Goal: Information Seeking & Learning: Find specific page/section

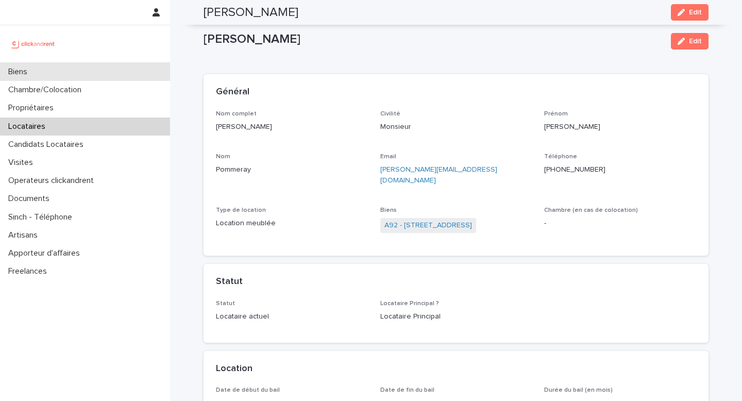
scroll to position [164, 0]
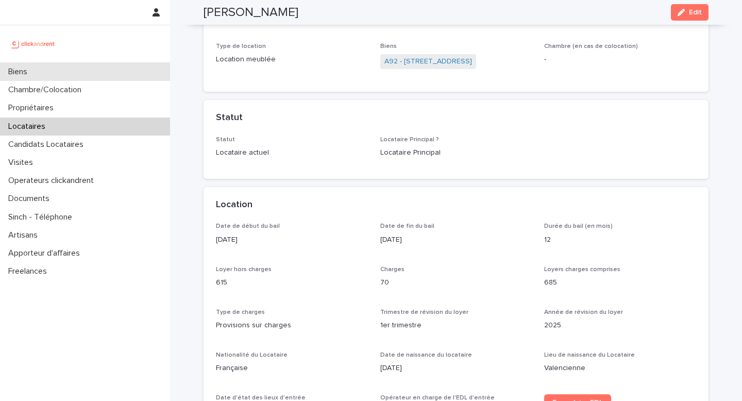
click at [42, 78] on div "Biens" at bounding box center [85, 72] width 170 height 18
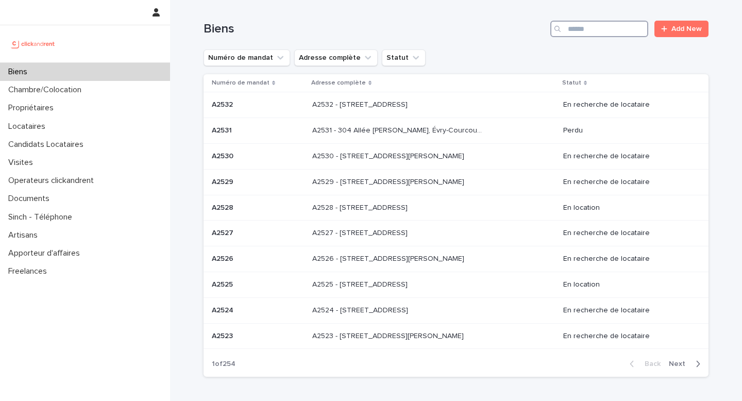
click at [584, 30] on input "Search" at bounding box center [600, 29] width 98 height 16
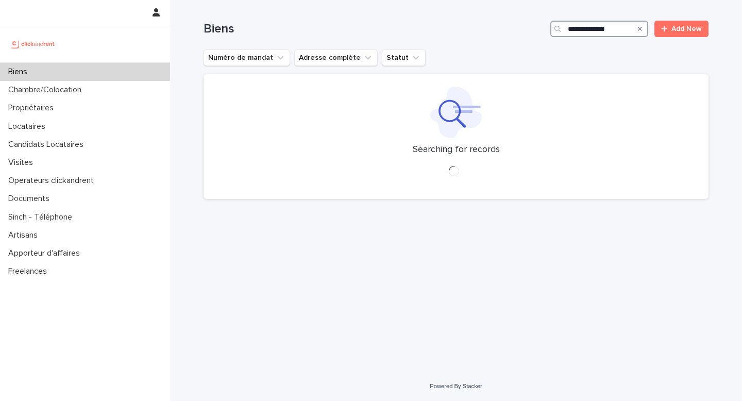
type input "**********"
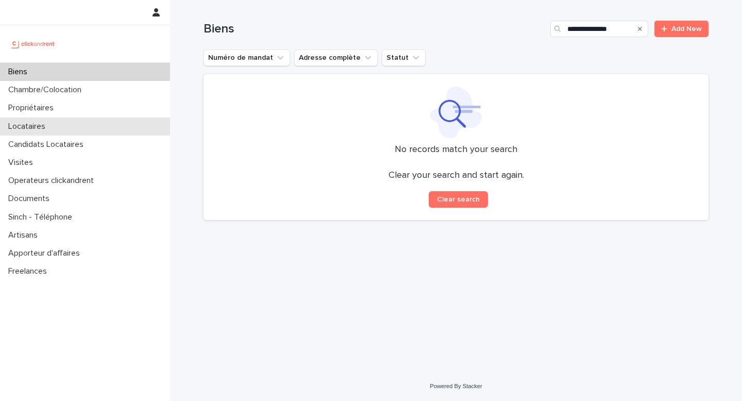
click at [86, 126] on div "Locataires" at bounding box center [85, 127] width 170 height 18
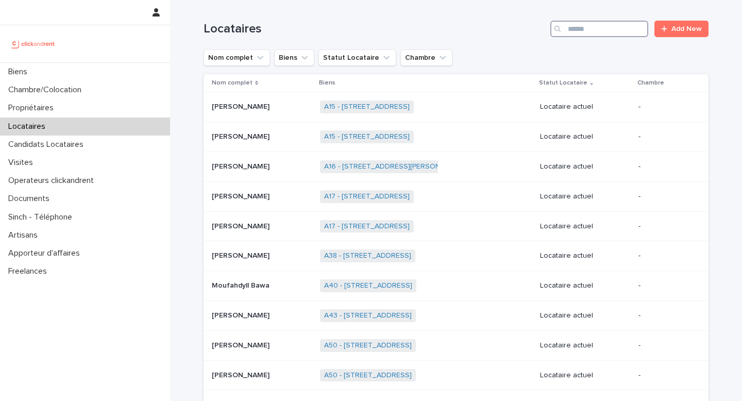
click at [594, 30] on input "Search" at bounding box center [600, 29] width 98 height 16
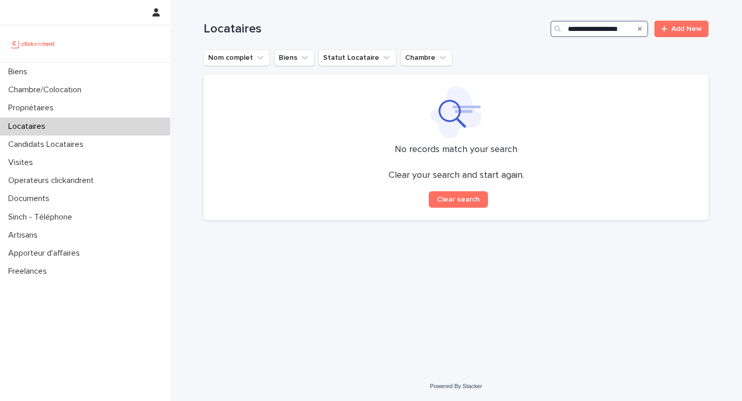
type input "**********"
click at [66, 110] on div "Propriétaires" at bounding box center [85, 108] width 170 height 18
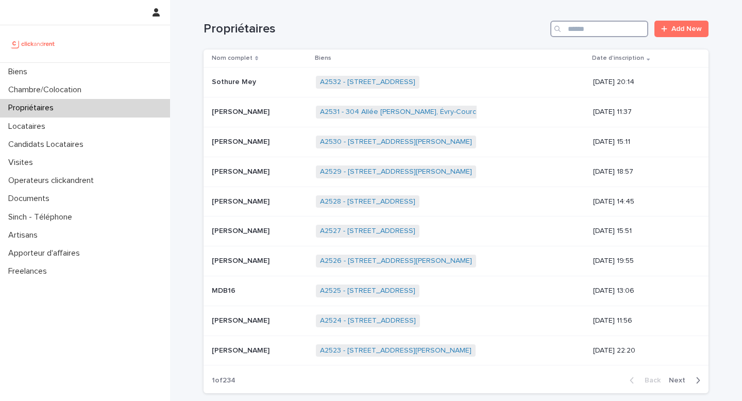
click at [604, 35] on input "Search" at bounding box center [600, 29] width 98 height 16
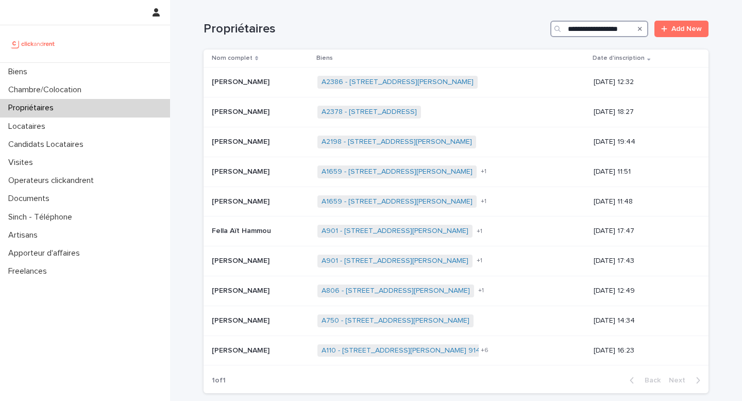
type input "**********"
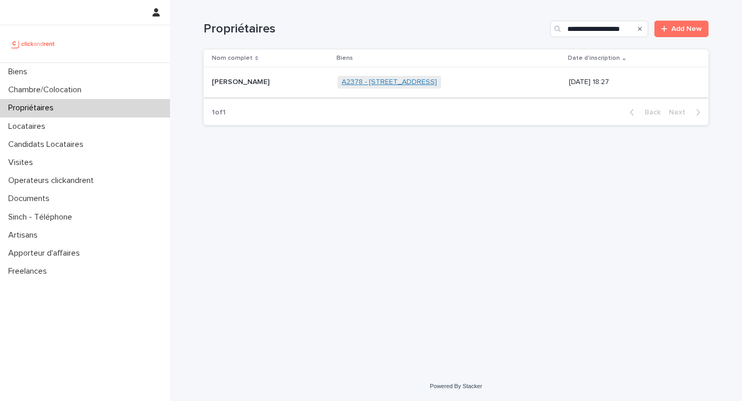
click at [379, 79] on link "A2378 - [STREET_ADDRESS]" at bounding box center [389, 82] width 95 height 9
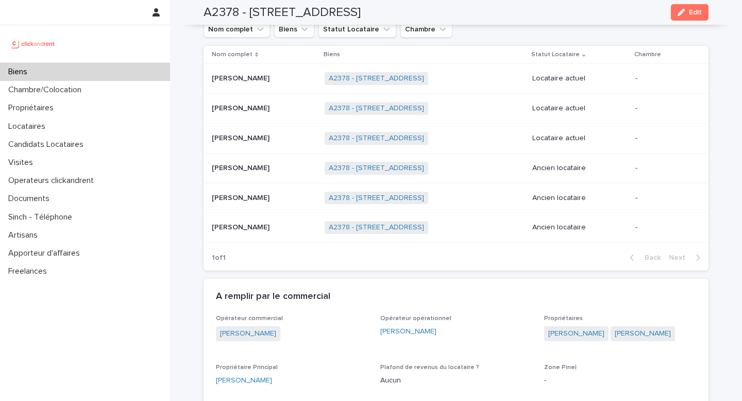
scroll to position [527, 0]
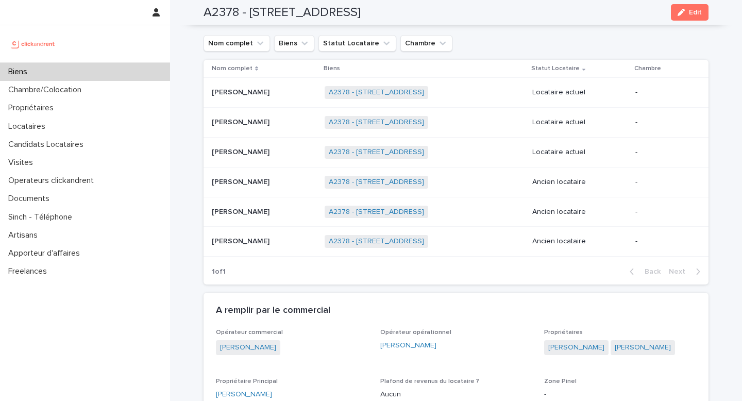
click at [238, 101] on div "[PERSON_NAME] Navarro [PERSON_NAME] Navarro" at bounding box center [264, 92] width 105 height 17
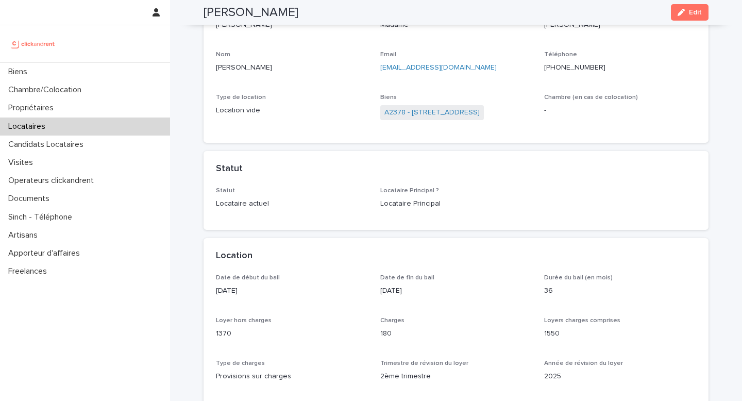
scroll to position [103, 0]
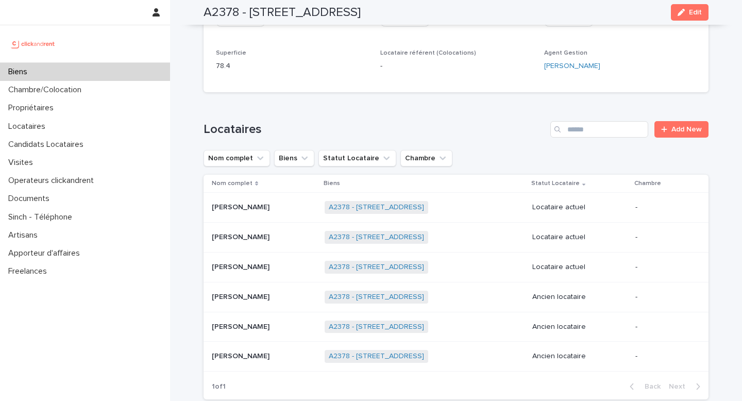
scroll to position [418, 0]
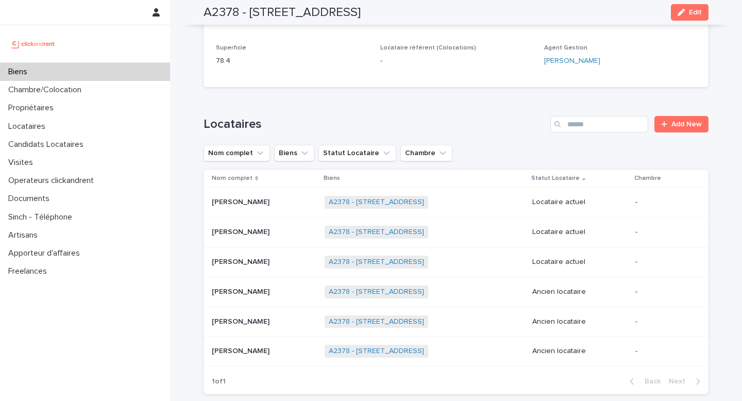
click at [251, 224] on td "[PERSON_NAME] [PERSON_NAME]" at bounding box center [262, 233] width 117 height 30
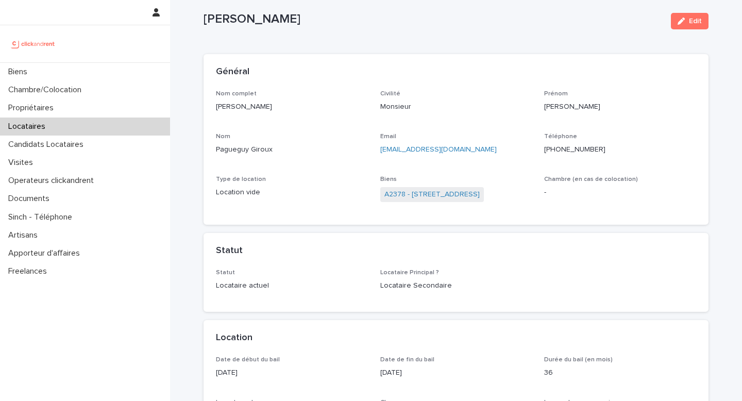
scroll to position [21, 0]
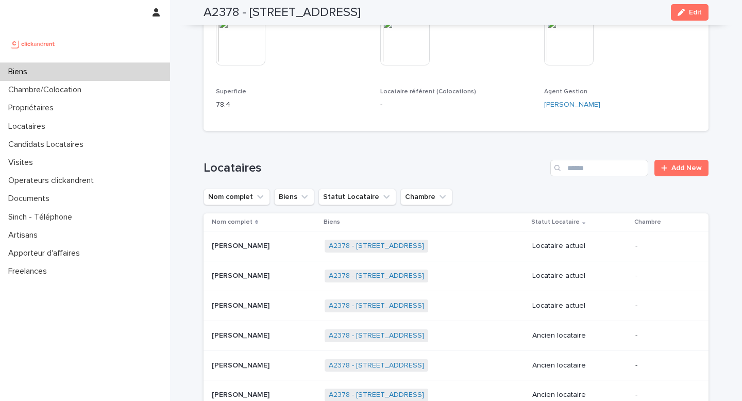
scroll to position [397, 0]
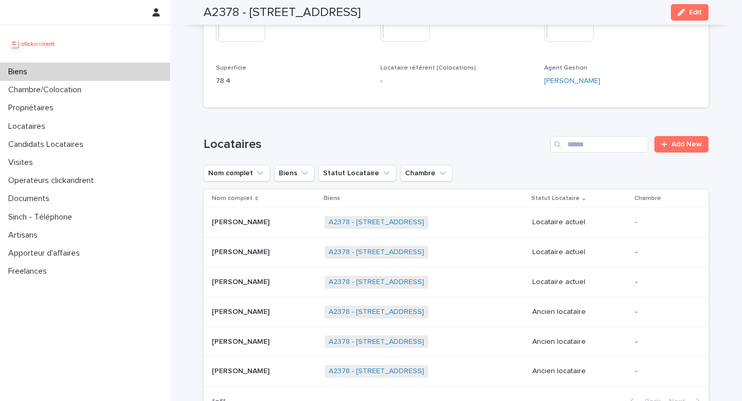
click at [268, 287] on p "[PERSON_NAME]" at bounding box center [242, 281] width 60 height 11
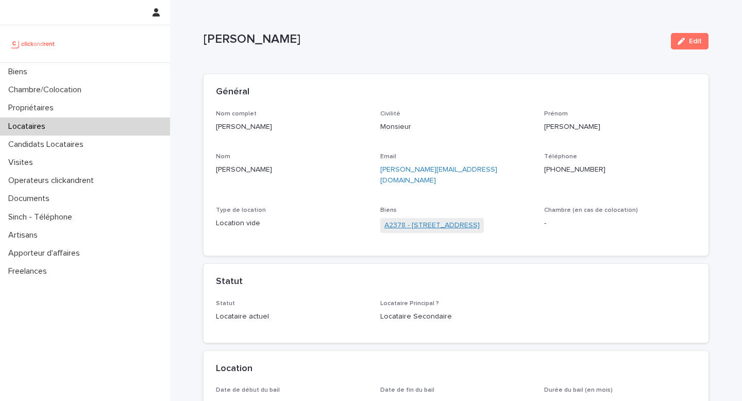
click at [441, 220] on link "A2378 - [STREET_ADDRESS]" at bounding box center [432, 225] width 95 height 11
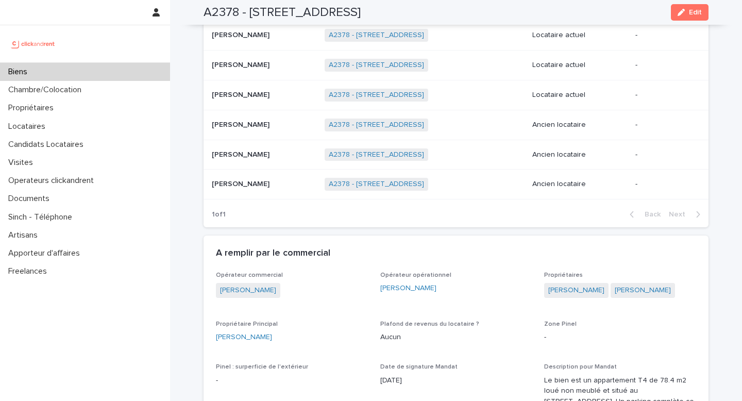
scroll to position [593, 0]
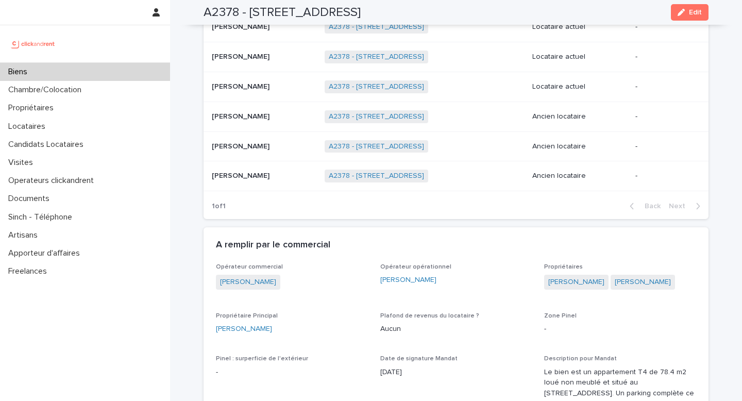
click at [60, 71] on div "Biens" at bounding box center [85, 72] width 170 height 18
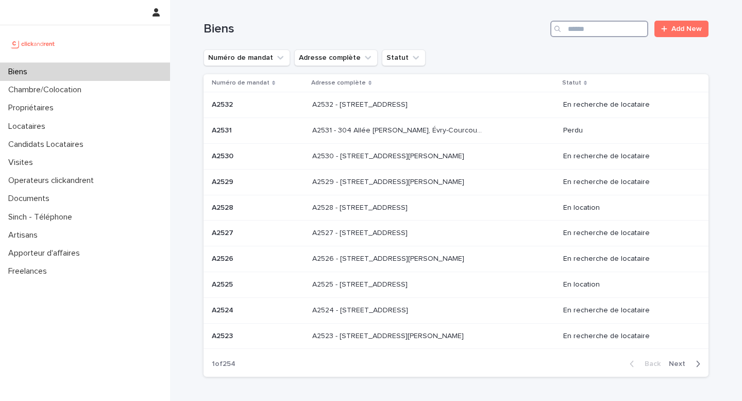
click at [579, 33] on input "Search" at bounding box center [600, 29] width 98 height 16
paste input "**********"
type input "**********"
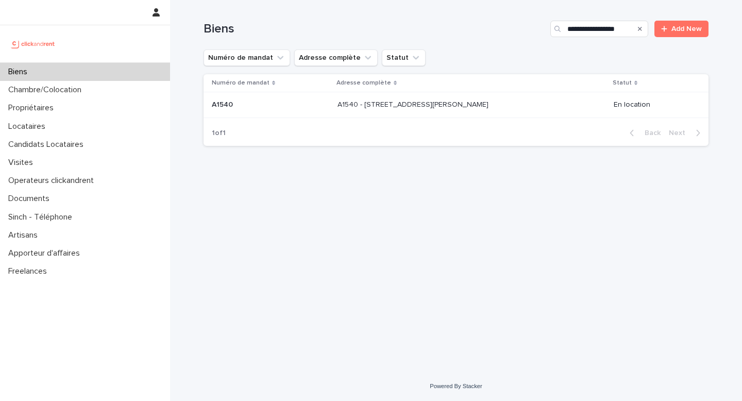
click at [409, 104] on p "A1540 - [STREET_ADDRESS][PERSON_NAME]" at bounding box center [414, 103] width 153 height 11
